Goal: Check status: Check status

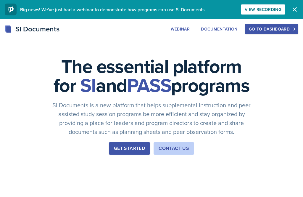
click at [265, 30] on div "Go to Dashboard" at bounding box center [272, 29] width 46 height 5
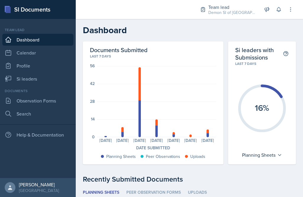
click at [57, 77] on link "Si leaders" at bounding box center [37, 79] width 71 height 12
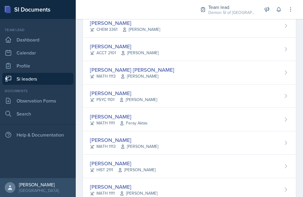
scroll to position [436, 0]
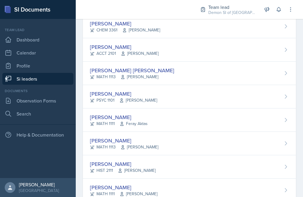
click at [183, 80] on div "[PERSON_NAME] [PERSON_NAME] MATH 1113 [PERSON_NAME]" at bounding box center [189, 72] width 213 height 23
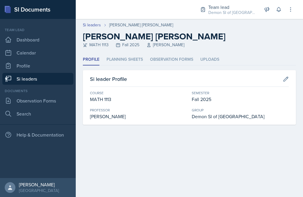
click at [132, 65] on li "Planning Sheets" at bounding box center [124, 60] width 36 height 12
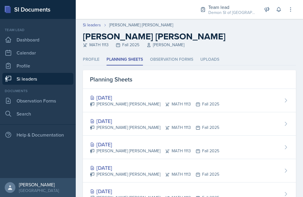
click at [127, 107] on div "[DATE] [PERSON_NAME] [PERSON_NAME] MATH 1113 Fall 2025" at bounding box center [189, 100] width 213 height 23
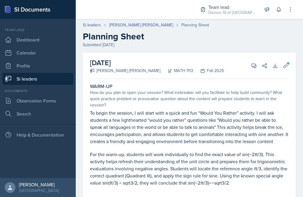
click at [252, 68] on icon at bounding box center [254, 66] width 6 height 6
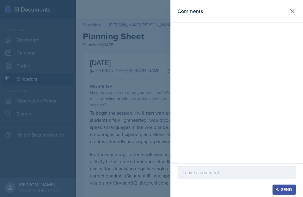
click at [148, 112] on div at bounding box center [151, 98] width 303 height 197
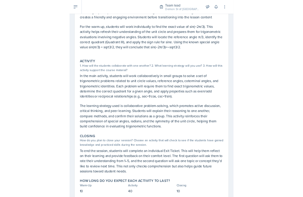
scroll to position [8, 0]
